Goal: Transaction & Acquisition: Purchase product/service

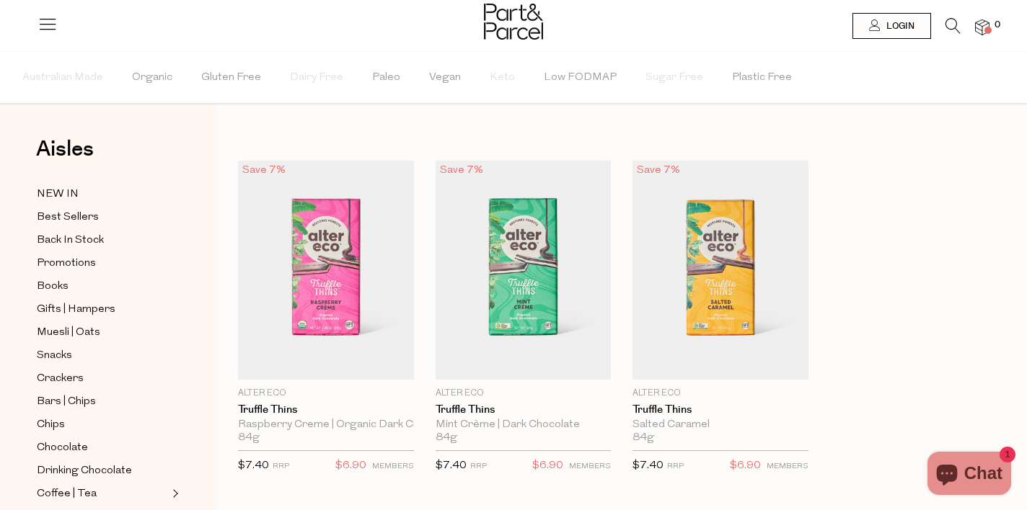
click at [958, 29] on icon at bounding box center [952, 26] width 15 height 16
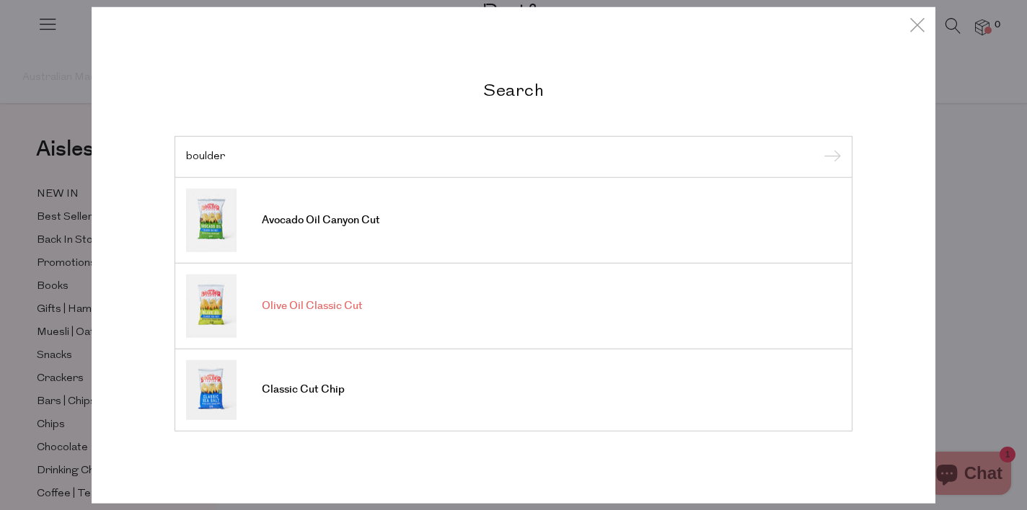
type input "boulder"
click at [819, 147] on input "submit" at bounding box center [830, 158] width 22 height 22
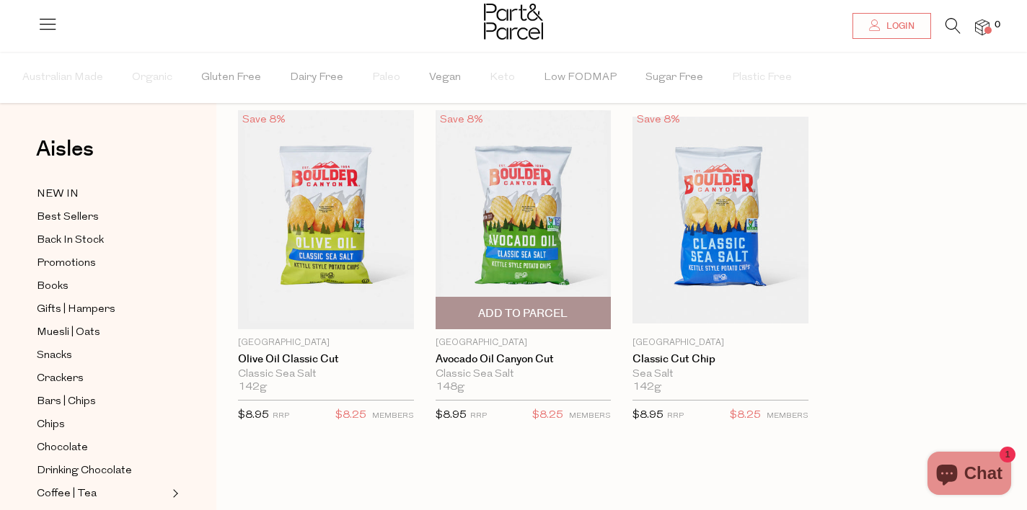
scroll to position [53, 0]
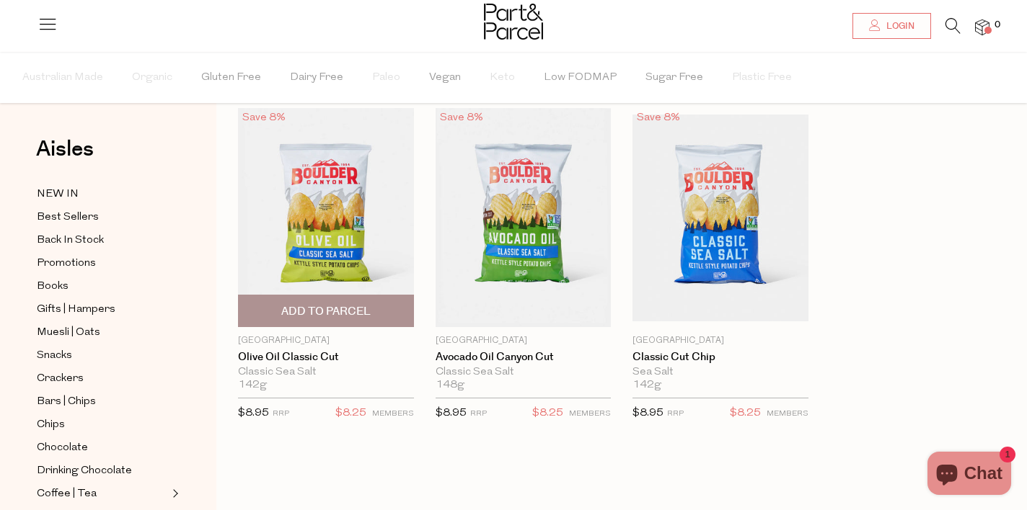
click at [369, 267] on img at bounding box center [326, 217] width 176 height 219
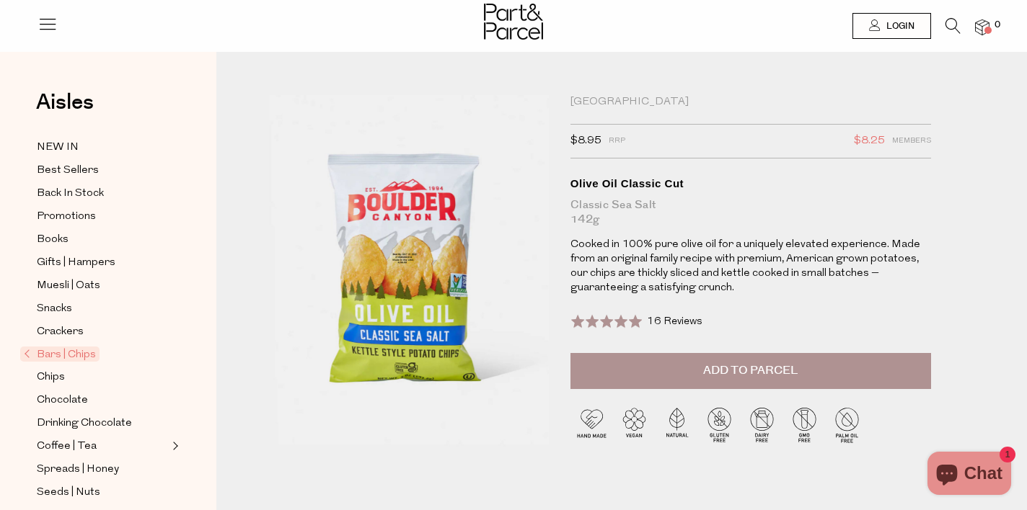
drag, startPoint x: 423, startPoint y: 223, endPoint x: 771, endPoint y: 33, distance: 395.8
click at [952, 30] on icon at bounding box center [952, 26] width 15 height 16
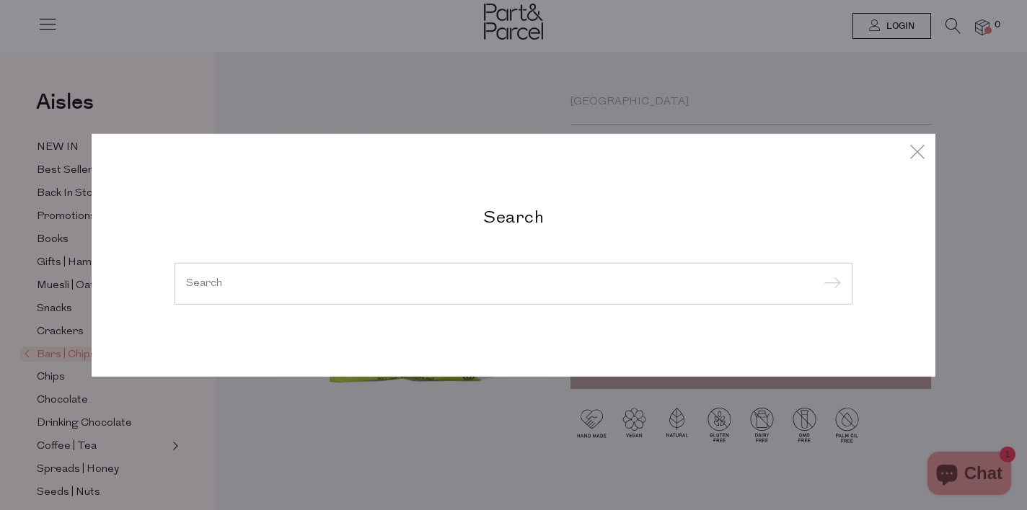
click at [213, 277] on div at bounding box center [513, 284] width 678 height 42
click at [192, 292] on div at bounding box center [513, 284] width 678 height 42
click at [211, 284] on input "search" at bounding box center [513, 283] width 655 height 11
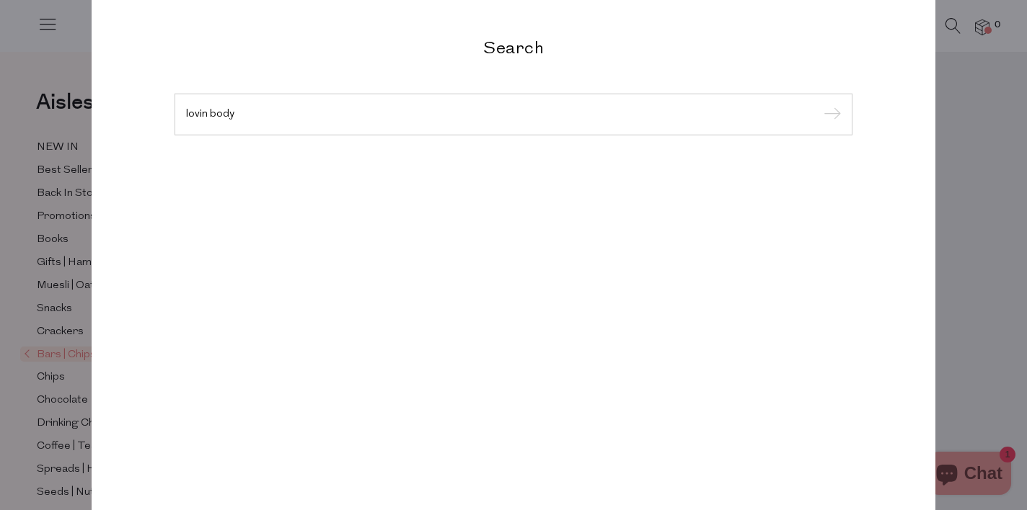
type input "lovin body"
click at [819, 105] on input "submit" at bounding box center [830, 116] width 22 height 22
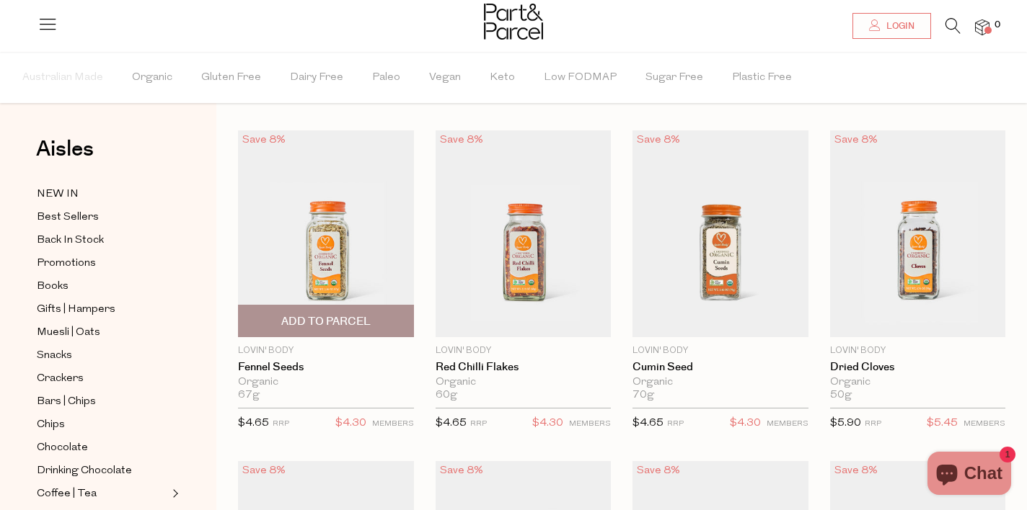
scroll to position [32, 0]
click at [372, 265] on img at bounding box center [326, 232] width 176 height 207
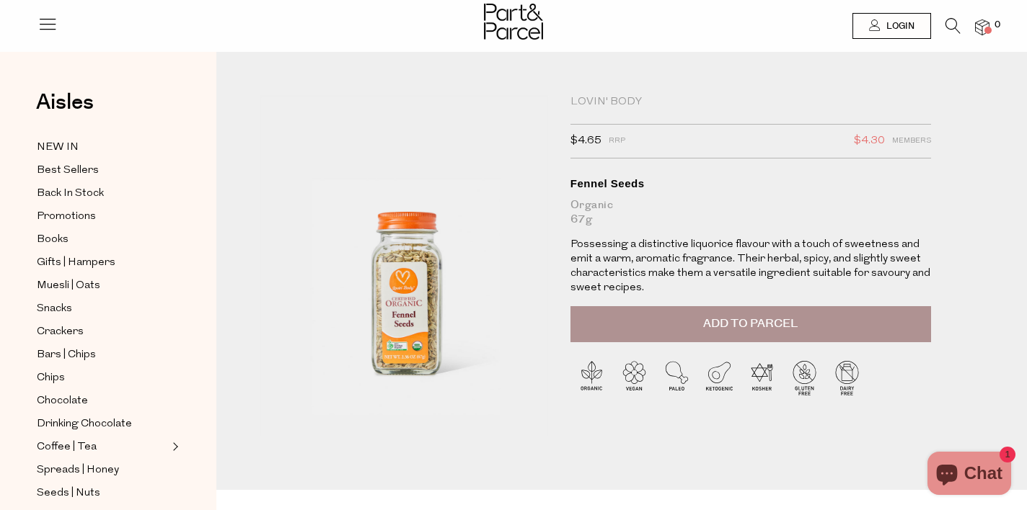
drag, startPoint x: 418, startPoint y: 298, endPoint x: 650, endPoint y: 8, distance: 371.3
click at [951, 25] on icon at bounding box center [952, 26] width 15 height 16
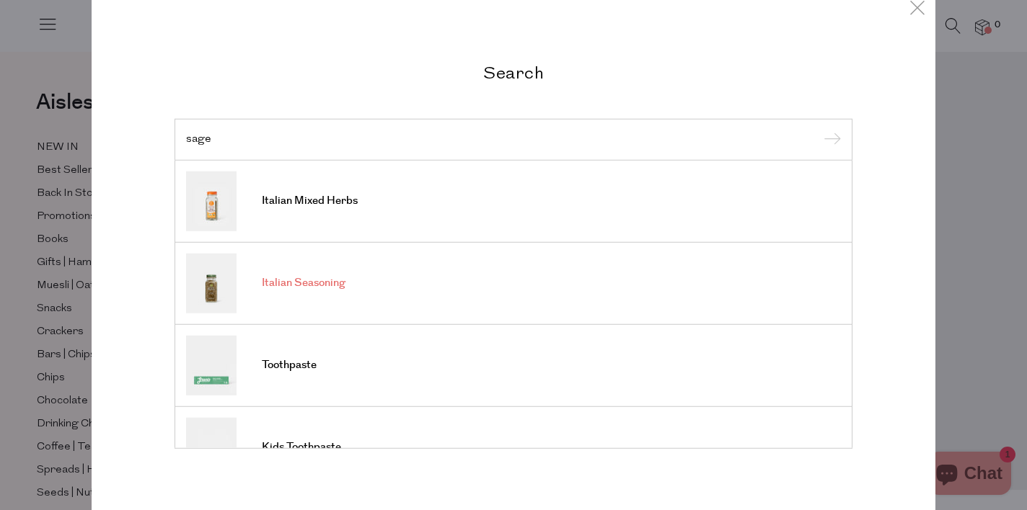
type input "sage"
click at [819, 130] on input "submit" at bounding box center [830, 141] width 22 height 22
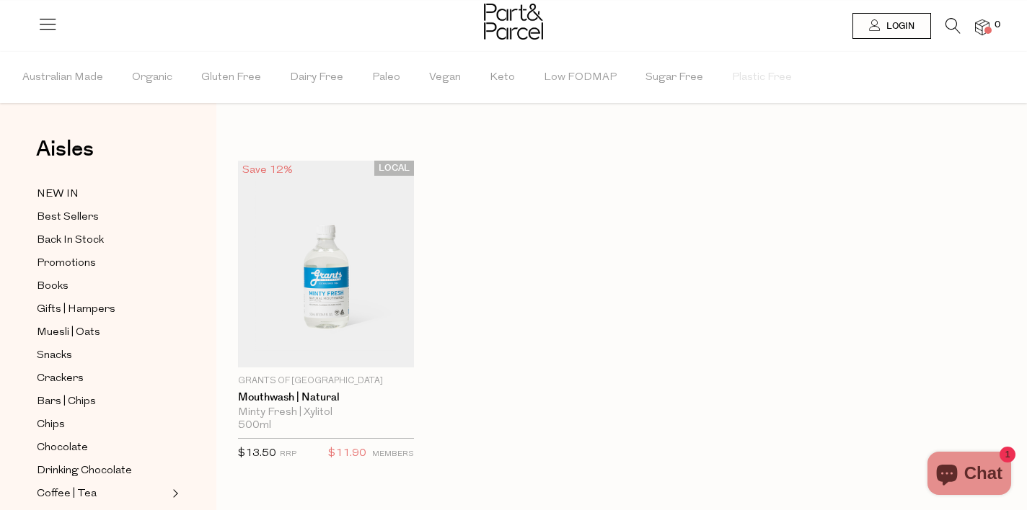
click at [944, 22] on li at bounding box center [946, 29] width 30 height 22
click at [936, 27] on li at bounding box center [946, 29] width 30 height 22
click at [949, 27] on icon at bounding box center [952, 26] width 15 height 16
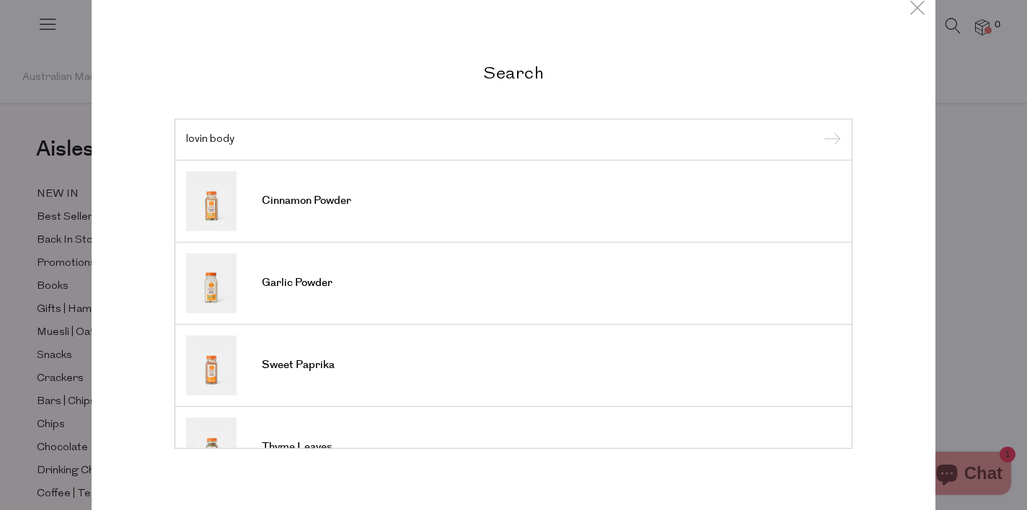
type input "lovin body"
click at [819, 130] on input "submit" at bounding box center [830, 141] width 22 height 22
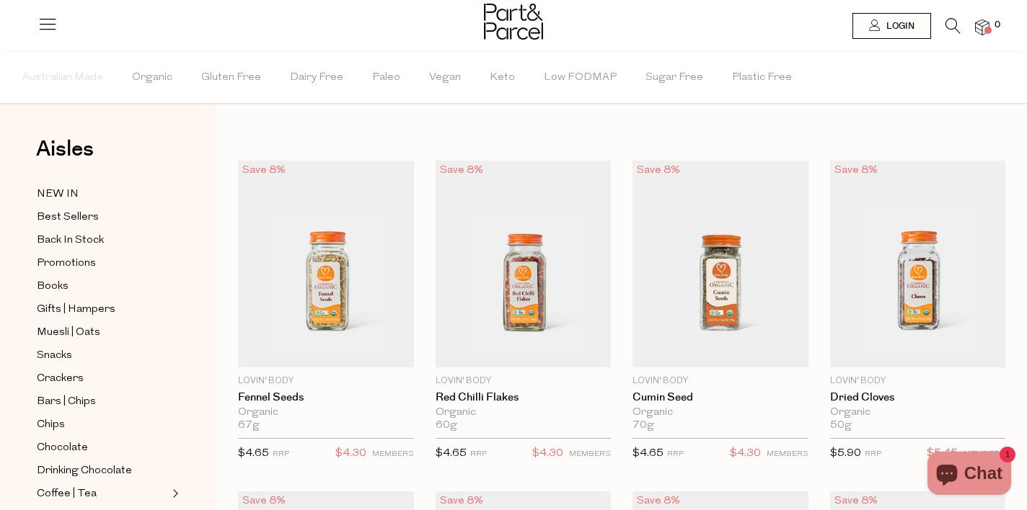
click at [944, 12] on div at bounding box center [513, 23] width 1027 height 47
click at [949, 29] on icon at bounding box center [952, 26] width 15 height 16
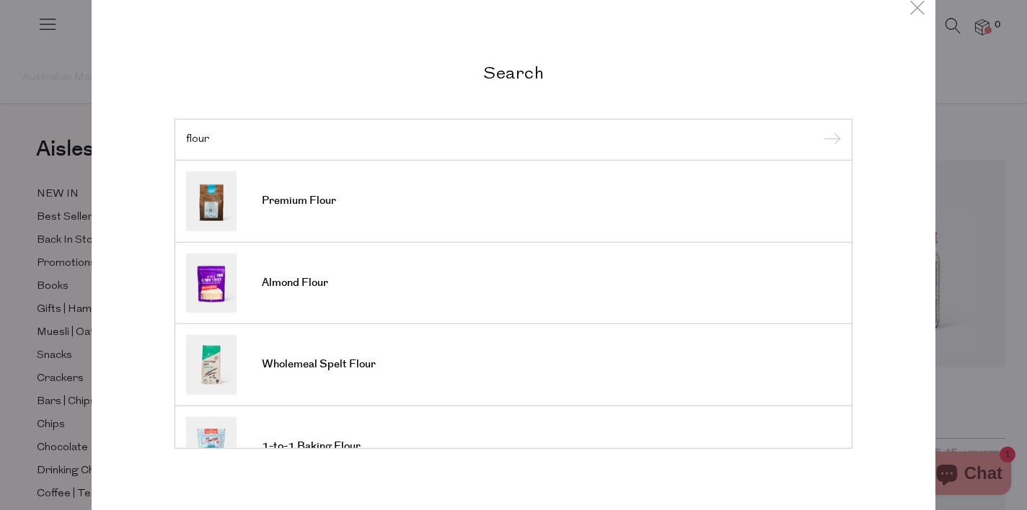
type input "flour"
click at [819, 130] on input "submit" at bounding box center [830, 141] width 22 height 22
